Goal: Transaction & Acquisition: Subscribe to service/newsletter

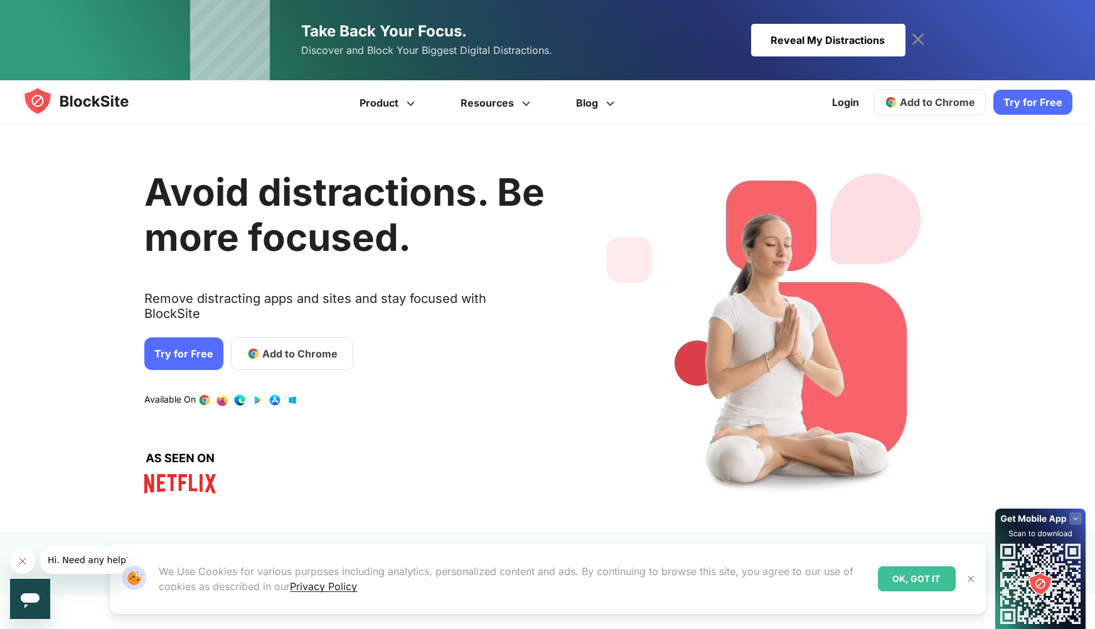
click at [178, 341] on link "Try for Free" at bounding box center [183, 354] width 79 height 33
click at [276, 338] on link "Add to Chrome" at bounding box center [292, 354] width 122 height 33
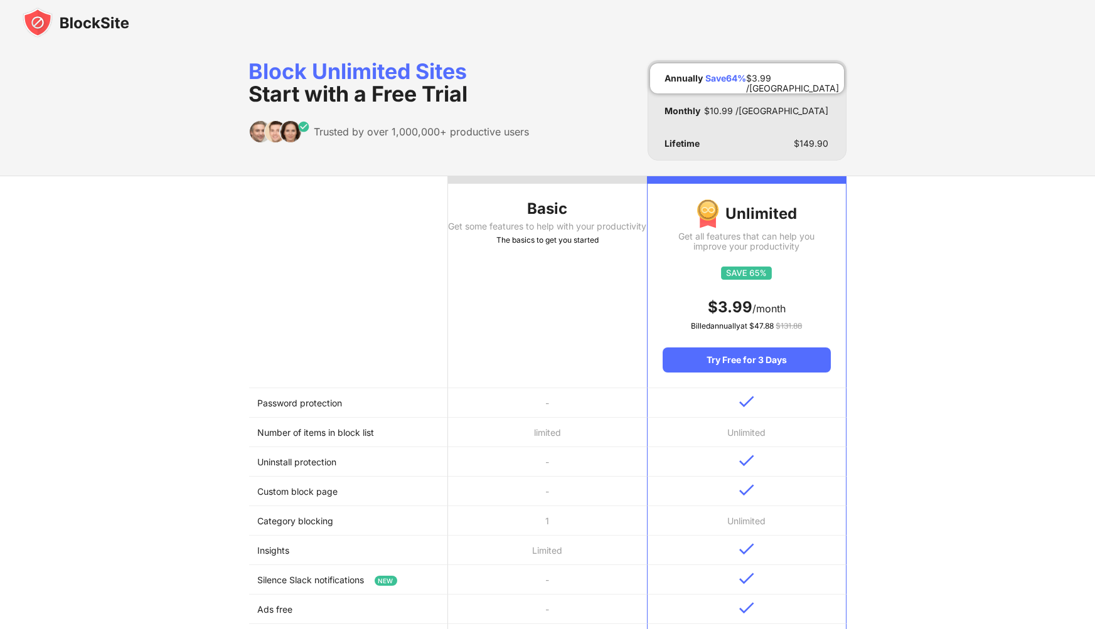
click at [542, 206] on div "Basic" at bounding box center [547, 209] width 199 height 20
click at [584, 205] on div "Basic" at bounding box center [547, 209] width 199 height 20
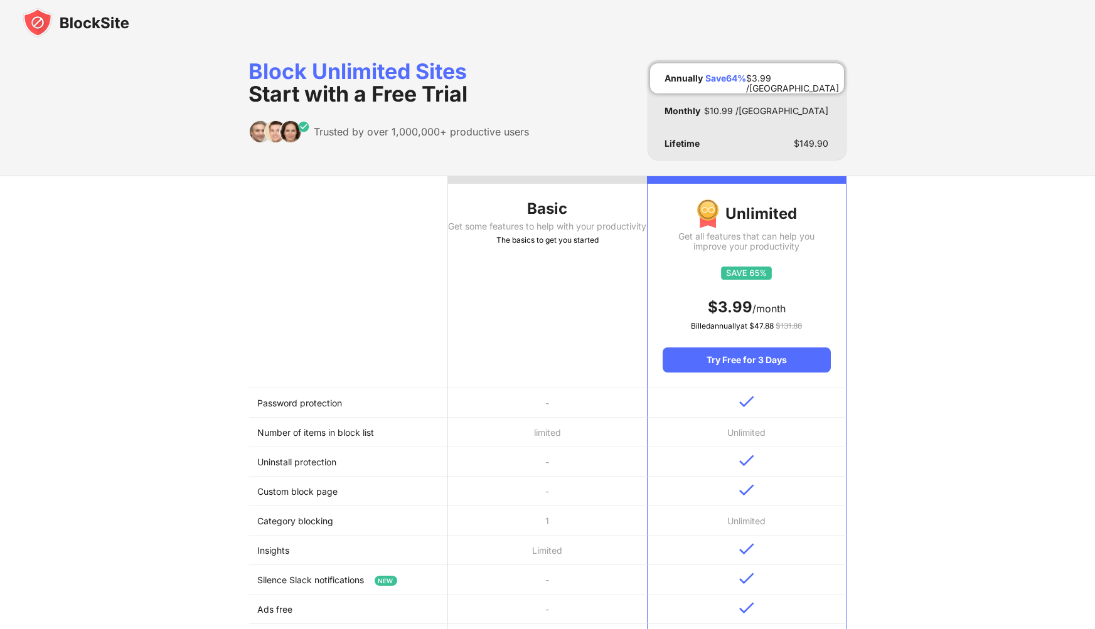
click at [584, 205] on div "Basic" at bounding box center [547, 209] width 199 height 20
